Goal: Transaction & Acquisition: Purchase product/service

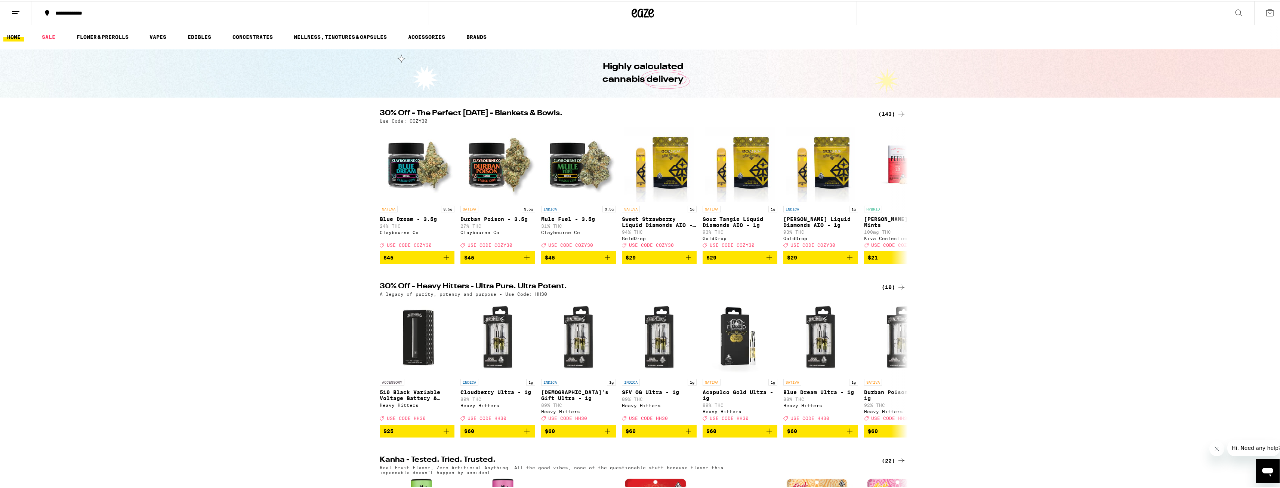
click at [18, 15] on icon at bounding box center [15, 11] width 9 height 9
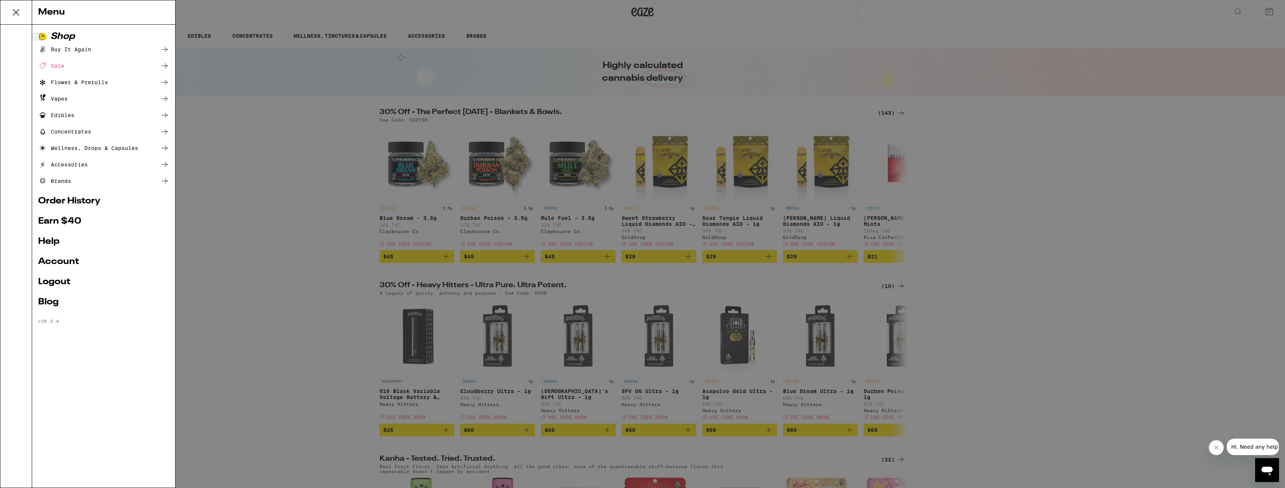
click at [83, 52] on div "Buy It Again" at bounding box center [64, 49] width 53 height 9
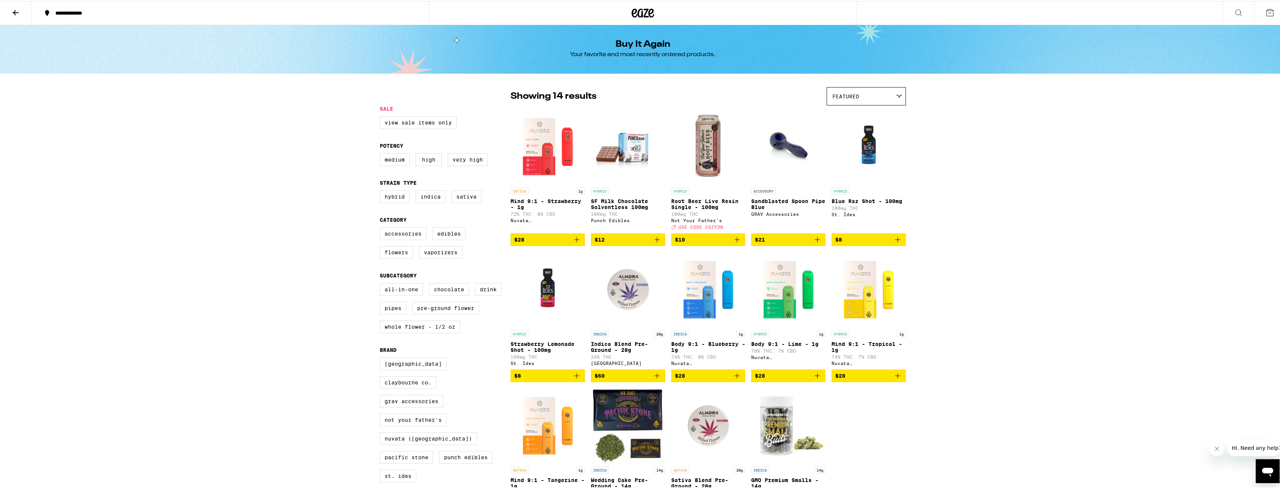
click at [575, 243] on icon "Add to bag" at bounding box center [576, 238] width 9 height 9
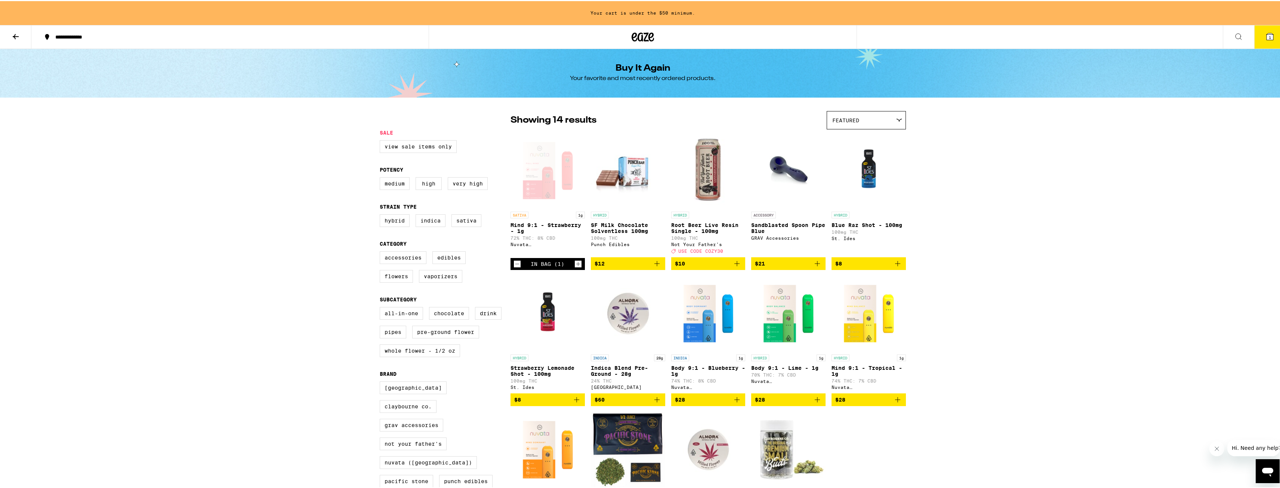
click at [575, 266] on icon "Increment" at bounding box center [578, 262] width 7 height 9
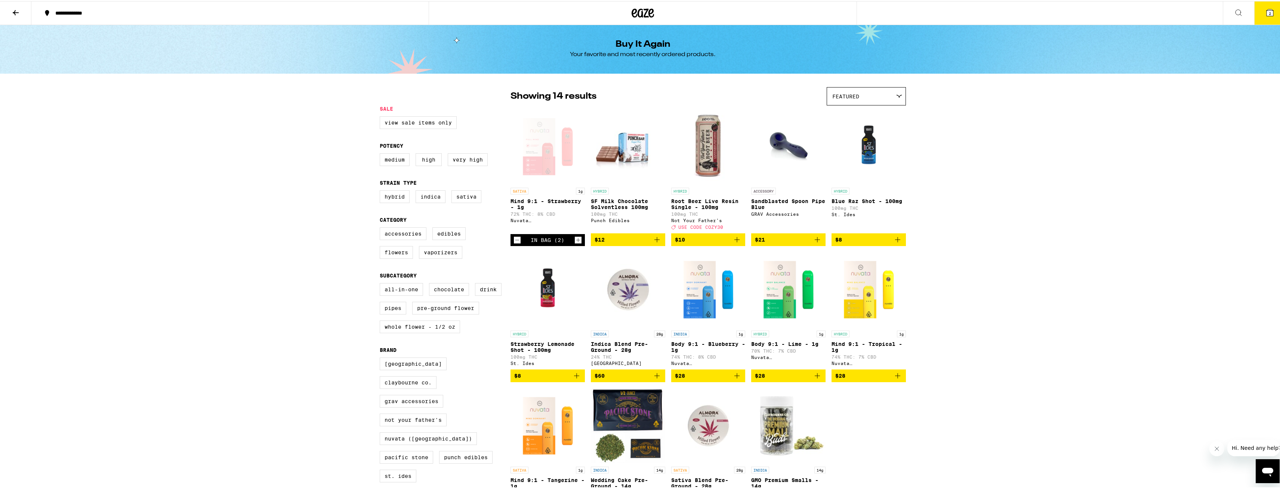
click at [577, 243] on icon "Increment" at bounding box center [578, 238] width 7 height 9
click at [1268, 16] on button "3" at bounding box center [1269, 11] width 31 height 23
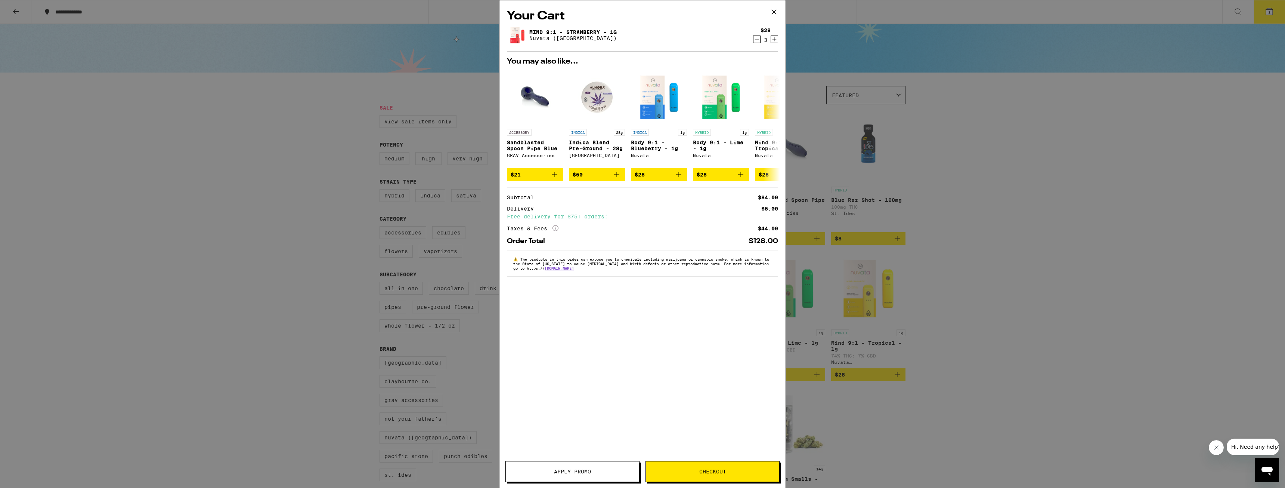
click at [713, 476] on button "Checkout" at bounding box center [713, 471] width 134 height 21
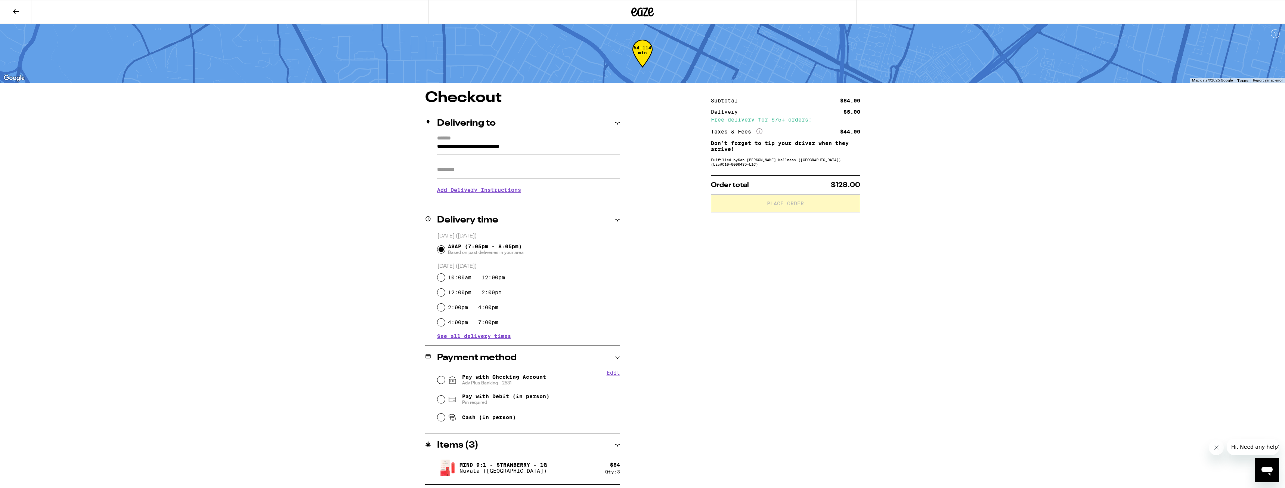
click at [464, 163] on input "Apt/Suite" at bounding box center [528, 170] width 183 height 18
type input "*****"
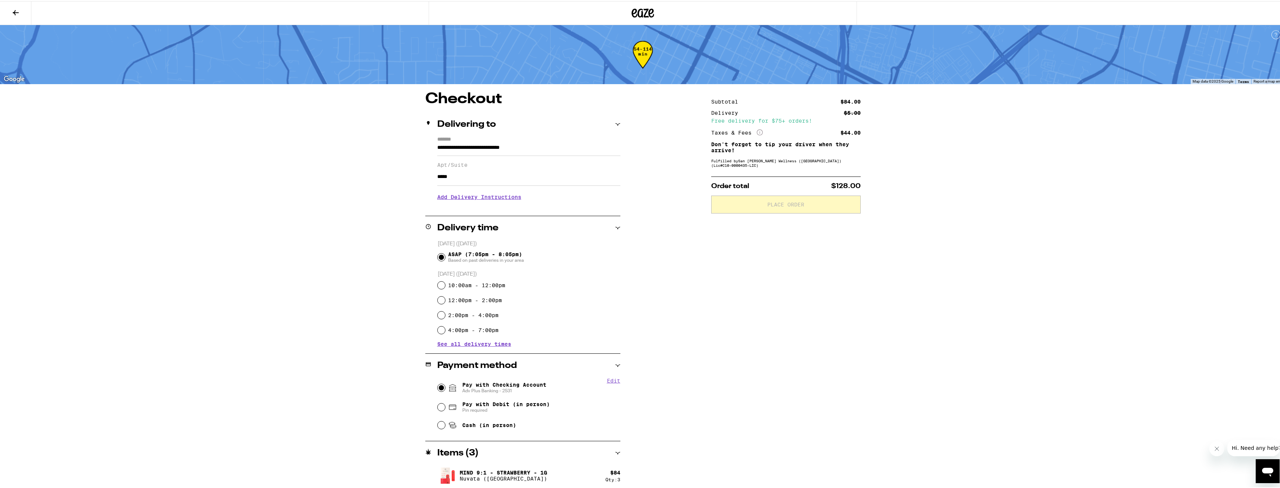
click at [439, 386] on input "Pay with Checking Account Adv Plus Banking - 2531" at bounding box center [441, 386] width 7 height 7
radio input "true"
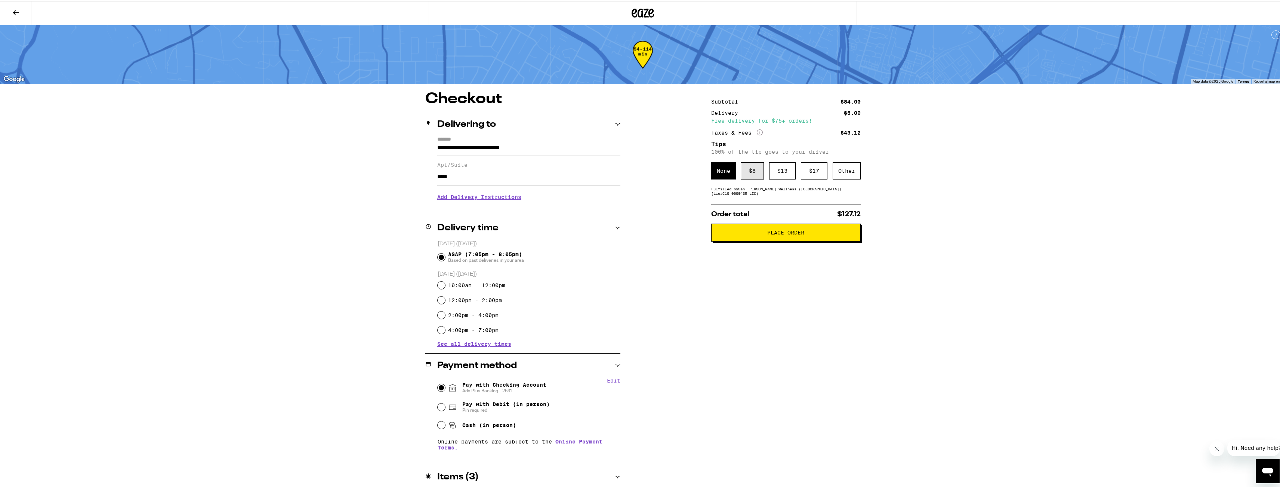
click at [753, 175] on div "$ 8" at bounding box center [752, 169] width 23 height 17
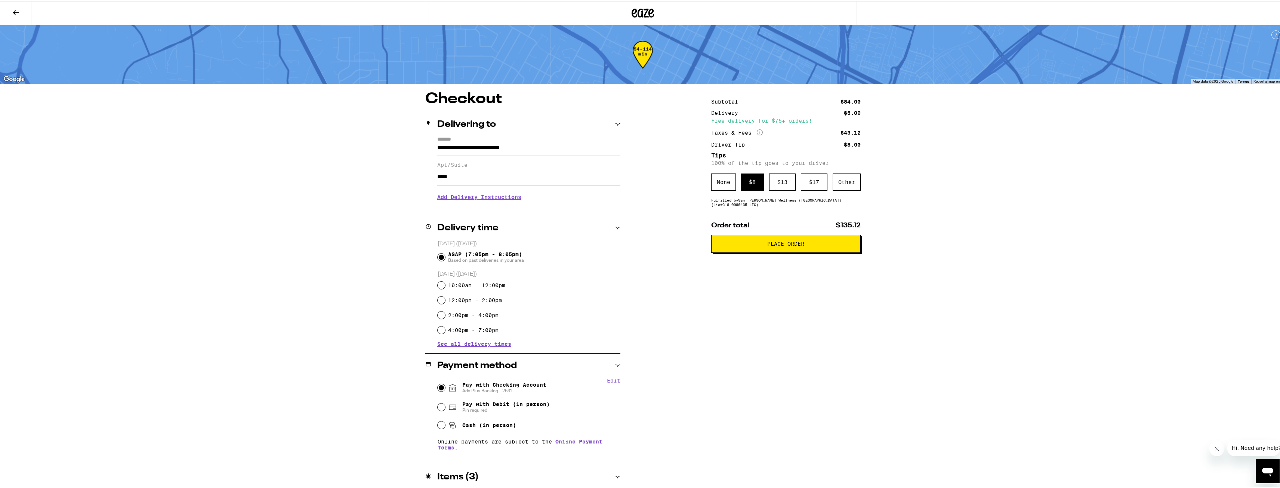
click at [788, 243] on span "Place Order" at bounding box center [785, 242] width 37 height 5
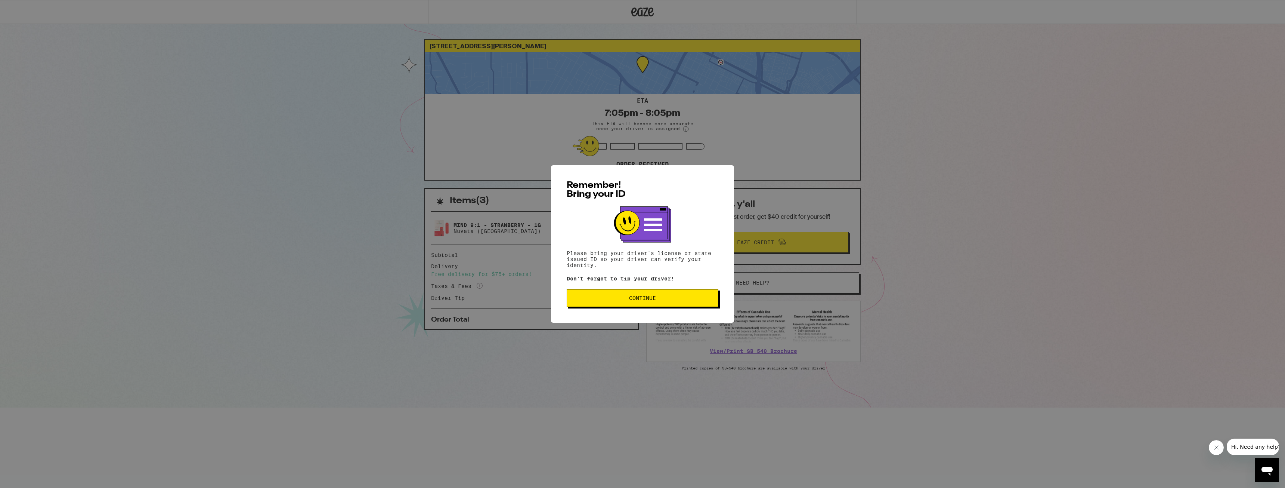
click at [645, 300] on span "Continue" at bounding box center [642, 297] width 27 height 5
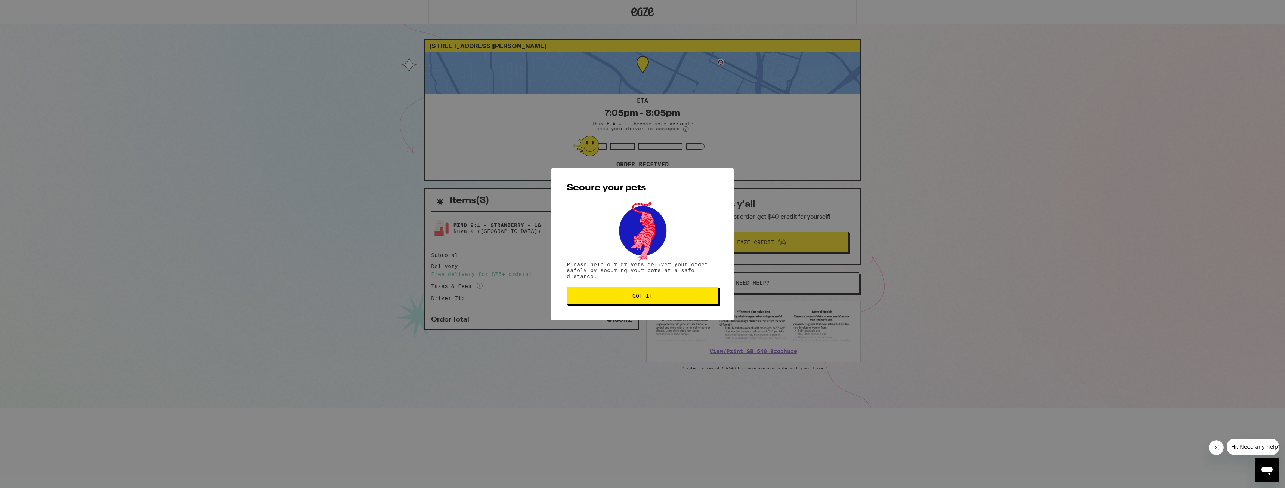
click at [638, 300] on button "Got it" at bounding box center [643, 296] width 152 height 18
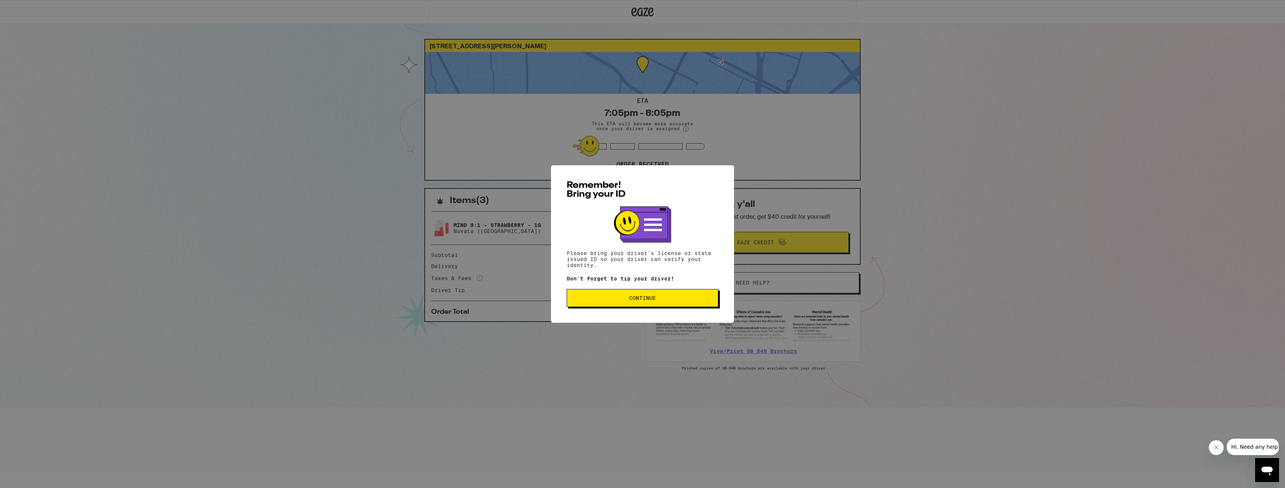
click at [636, 299] on span "Continue" at bounding box center [642, 297] width 27 height 5
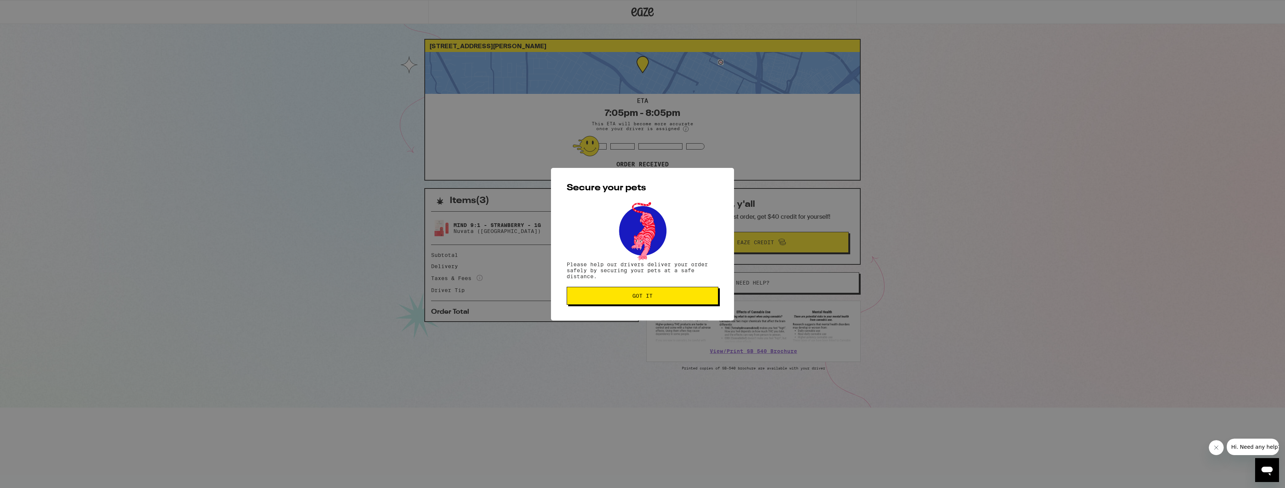
click at [641, 297] on span "Got it" at bounding box center [643, 295] width 20 height 5
